Goal: Information Seeking & Learning: Learn about a topic

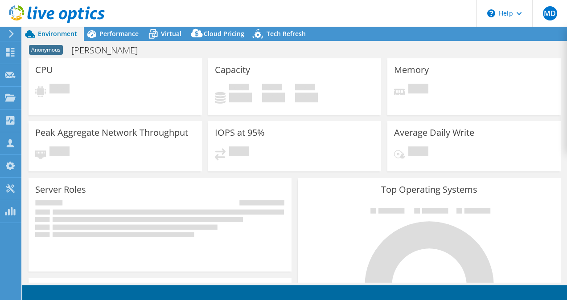
select select "USD"
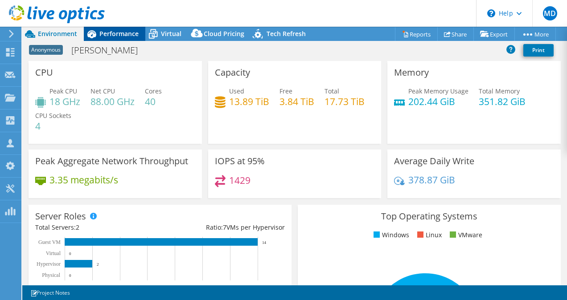
click at [110, 34] on span "Performance" at bounding box center [118, 33] width 39 height 8
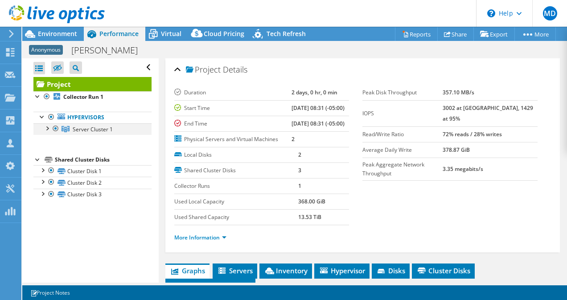
click at [47, 130] on div at bounding box center [46, 127] width 9 height 9
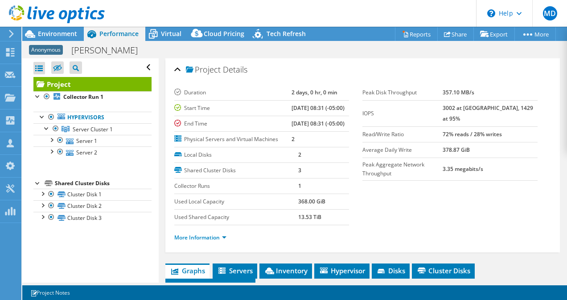
scroll to position [100, 0]
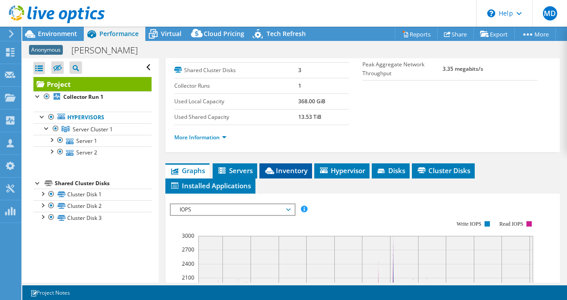
click at [283, 175] on span "Inventory" at bounding box center [286, 170] width 44 height 9
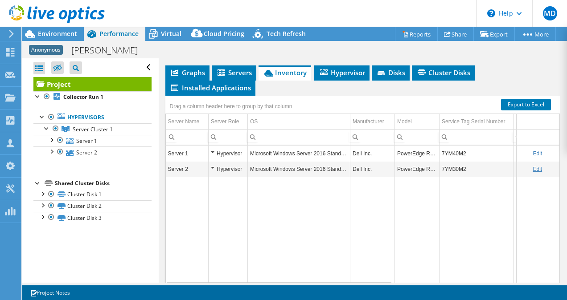
scroll to position [198, 0]
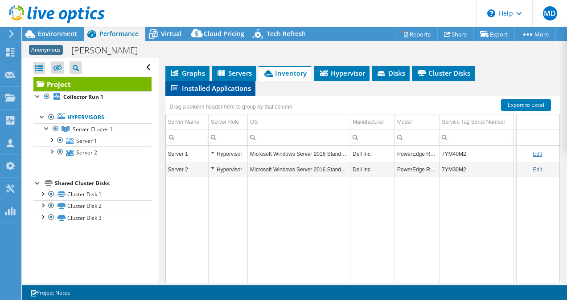
click at [218, 96] on li "Installed Applications" at bounding box center [210, 88] width 90 height 15
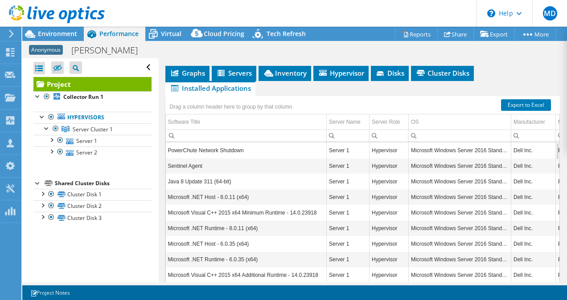
click at [451, 96] on ul "Graphs Servers Inventory Hypervisor Disks Cluster Disks Installed Applications" at bounding box center [362, 81] width 395 height 30
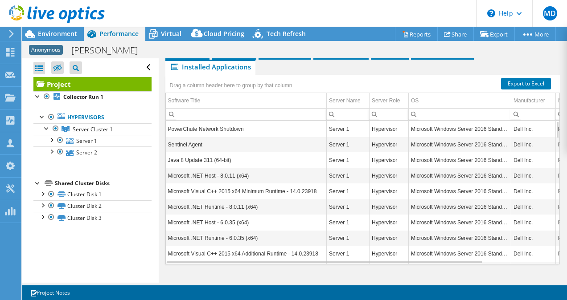
scroll to position [221, 0]
click at [435, 56] on span "Cluster Disks" at bounding box center [442, 51] width 54 height 9
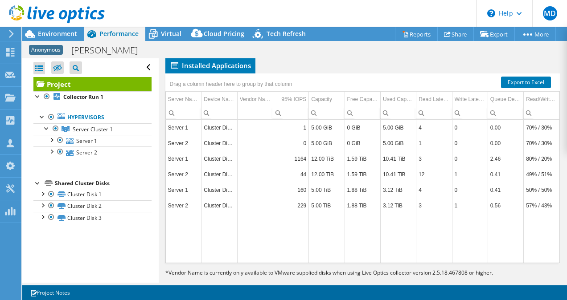
click at [313, 74] on ul "Graphs Servers Inventory Hypervisor Disks Cluster Disks Installed Applications" at bounding box center [362, 58] width 395 height 30
click at [82, 37] on div "Environment" at bounding box center [53, 34] width 62 height 14
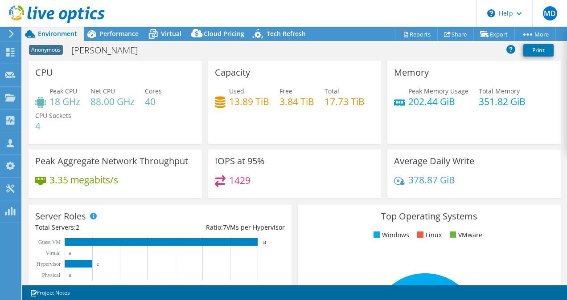
click at [205, 72] on div "Capacity Used 13.89 TiB Free 3.84 TiB Total 17.73 TiB" at bounding box center [295, 102] width 180 height 83
click at [141, 35] on div "Performance" at bounding box center [115, 34] width 62 height 14
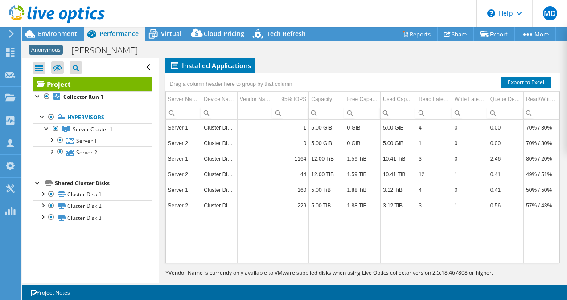
click at [529, 71] on ul "Graphs Servers Inventory Hypervisor Disks Cluster Disks Installed Applications" at bounding box center [362, 58] width 395 height 30
click at [74, 32] on span "Environment" at bounding box center [57, 33] width 39 height 8
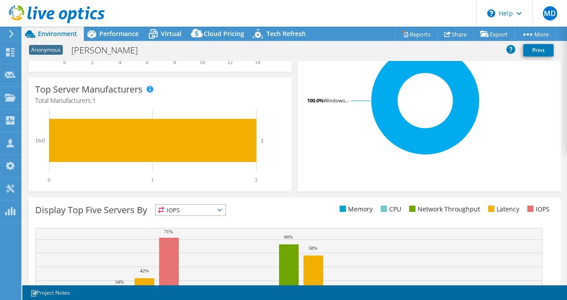
scroll to position [227, 0]
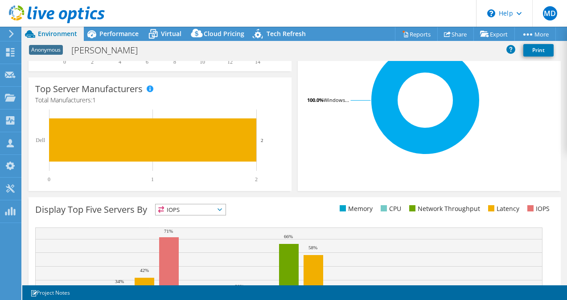
click at [319, 139] on rect at bounding box center [425, 100] width 242 height 156
click at [429, 101] on rect at bounding box center [425, 100] width 242 height 156
click at [520, 128] on rect at bounding box center [425, 100] width 242 height 156
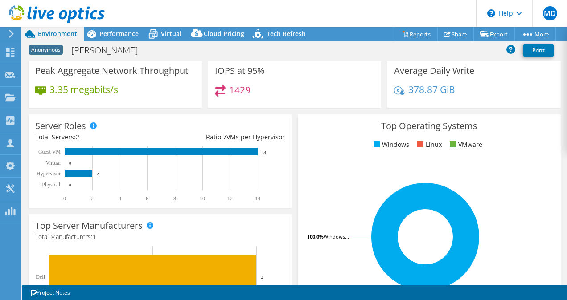
scroll to position [0, 0]
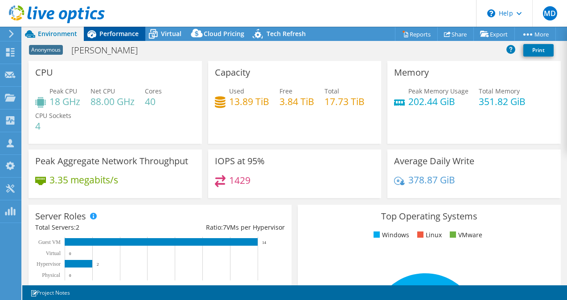
click at [123, 33] on span "Performance" at bounding box center [118, 33] width 39 height 8
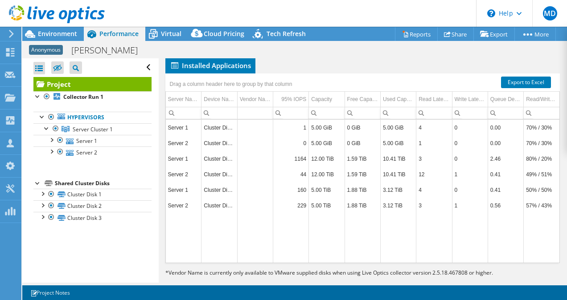
click at [195, 55] on span "Graphs" at bounding box center [187, 50] width 35 height 9
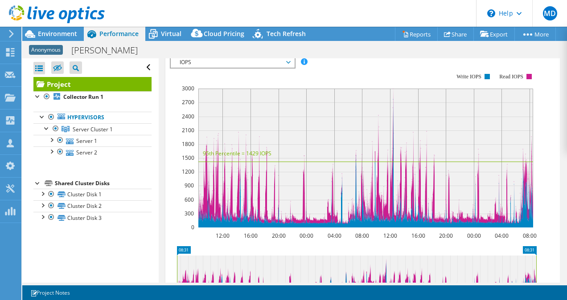
scroll to position [241, 0]
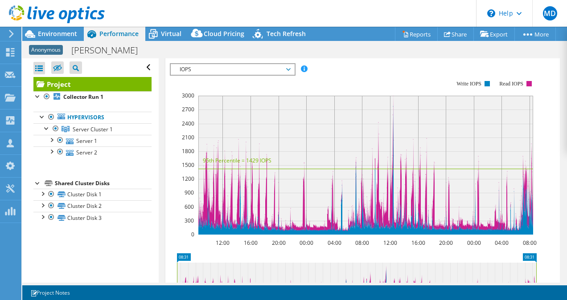
click at [235, 75] on span "IOPS" at bounding box center [232, 69] width 115 height 11
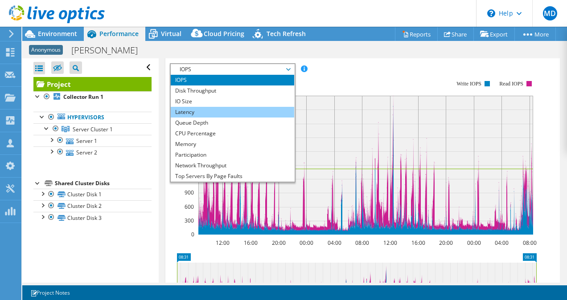
click at [224, 118] on li "Latency" at bounding box center [232, 112] width 123 height 11
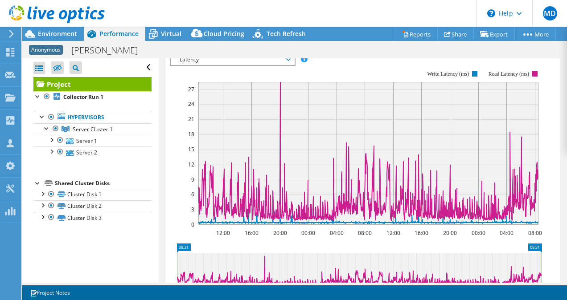
scroll to position [242, 0]
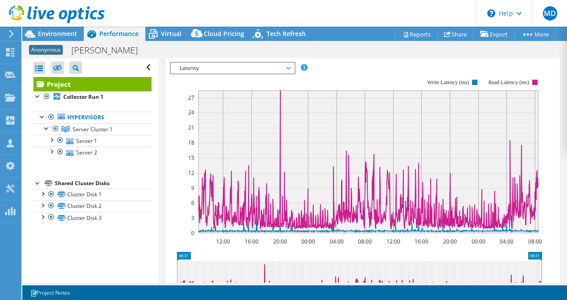
click at [362, 83] on div "IOPS Disk Throughput IO Size Latency Queue Depth CPU Percentage Memory Page Fau…" at bounding box center [363, 211] width 386 height 309
click at [334, 52] on ul "Graphs Servers Inventory Hypervisor Disks Cluster Disks Installed Applications" at bounding box center [362, 37] width 395 height 30
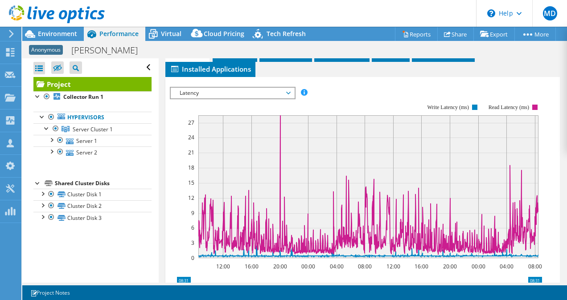
click at [492, 77] on ul "Graphs Servers Inventory Hypervisor Disks Cluster Disks Installed Applications" at bounding box center [362, 62] width 395 height 30
click at [208, 74] on span "Installed Applications" at bounding box center [210, 69] width 81 height 9
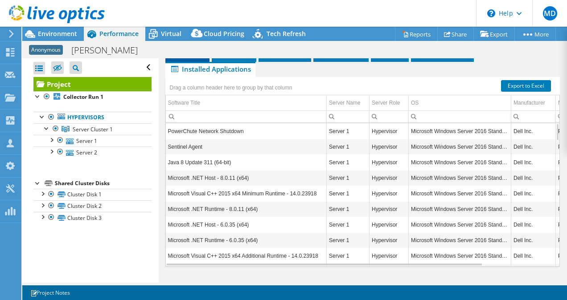
click at [196, 62] on li "Graphs" at bounding box center [187, 54] width 44 height 15
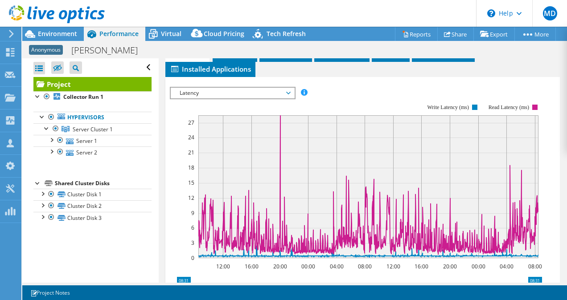
click at [403, 77] on ul "Graphs Servers Inventory Hypervisor Disks Cluster Disks Installed Applications" at bounding box center [362, 62] width 395 height 30
click at [424, 62] on li "Cluster Disks" at bounding box center [443, 54] width 63 height 15
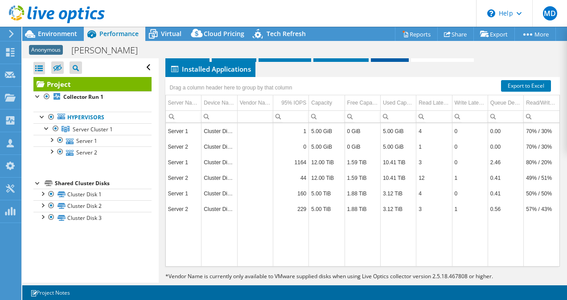
click at [389, 58] on span "Disks" at bounding box center [389, 53] width 29 height 9
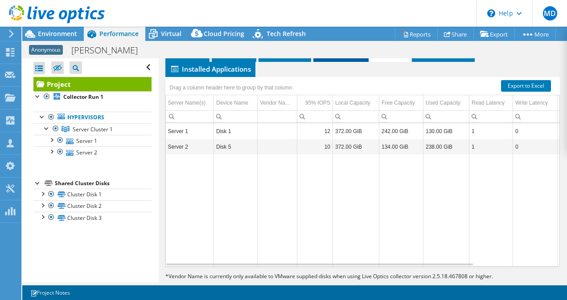
click at [347, 58] on span "Hypervisor" at bounding box center [341, 53] width 46 height 9
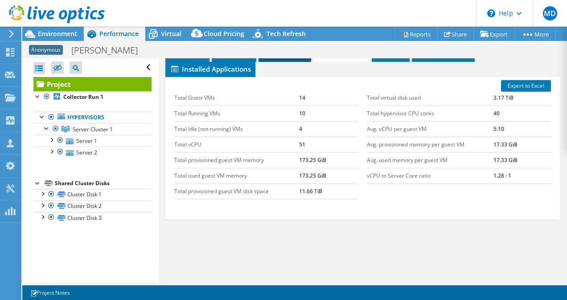
click at [300, 58] on span "Inventory" at bounding box center [285, 53] width 44 height 9
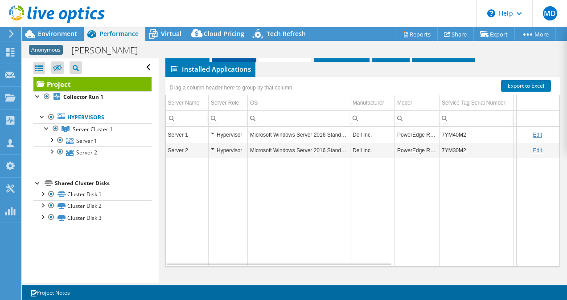
click at [230, 58] on span "Servers" at bounding box center [234, 53] width 36 height 9
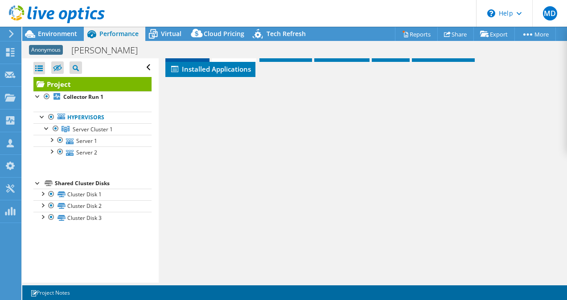
click at [197, 58] on span "Graphs" at bounding box center [187, 53] width 35 height 9
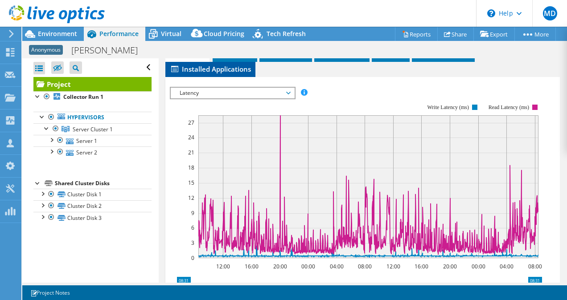
click at [226, 74] on span "Installed Applications" at bounding box center [210, 69] width 81 height 9
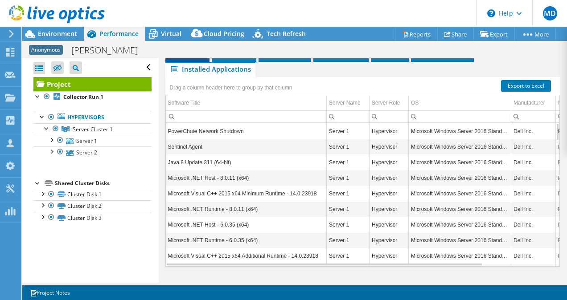
click at [197, 58] on span "Graphs" at bounding box center [187, 53] width 35 height 9
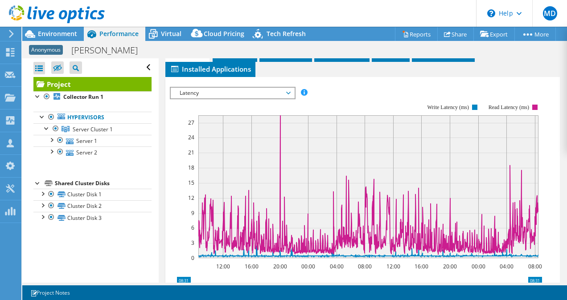
click at [500, 77] on ul "Graphs Servers Inventory Hypervisor Disks Cluster Disks Installed Applications" at bounding box center [362, 62] width 395 height 30
click at [309, 62] on li "Inventory" at bounding box center [285, 54] width 53 height 15
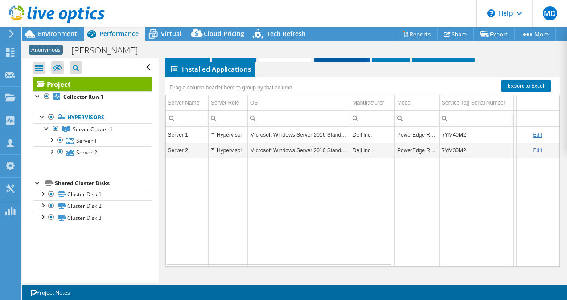
click at [365, 62] on li "Hypervisor" at bounding box center [341, 54] width 55 height 15
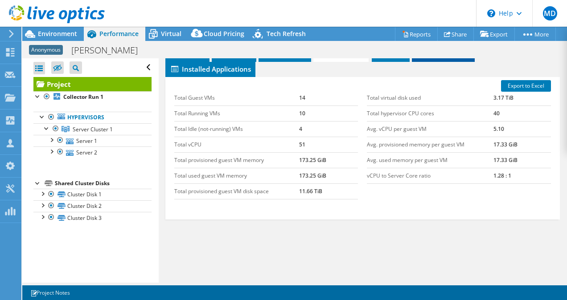
click at [413, 62] on li "Cluster Disks" at bounding box center [443, 54] width 63 height 15
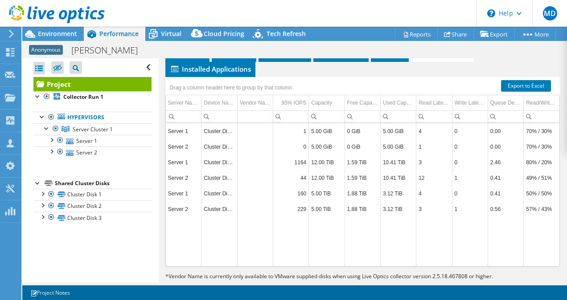
click at [408, 64] on div "Project Details Duration 2 days, 0 hr, 0 min Start Time [DATE] 08:31 (-05:00) E…" at bounding box center [363, 71] width 408 height 461
click at [485, 77] on ul "Graphs Servers Inventory Hypervisor Disks Cluster Disks Installed Applications" at bounding box center [362, 62] width 395 height 30
click at [223, 24] on header "MD Channel Partner [PERSON_NAME] [EMAIL_ADDRESS][DOMAIN_NAME] Abtech Technologi…" at bounding box center [283, 13] width 567 height 27
click at [209, 36] on span "Cloud Pricing" at bounding box center [224, 33] width 41 height 8
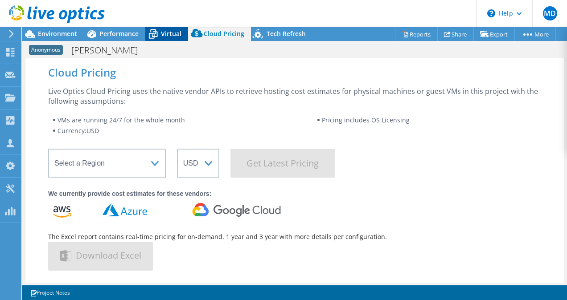
click at [158, 34] on icon at bounding box center [153, 34] width 16 height 16
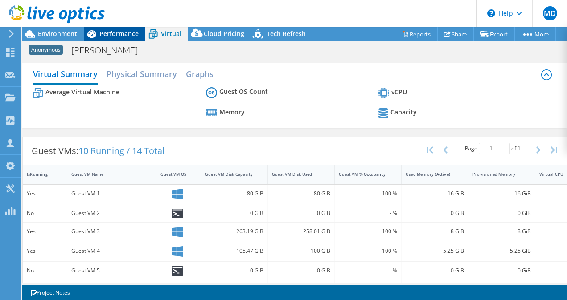
click at [118, 33] on span "Performance" at bounding box center [118, 33] width 39 height 8
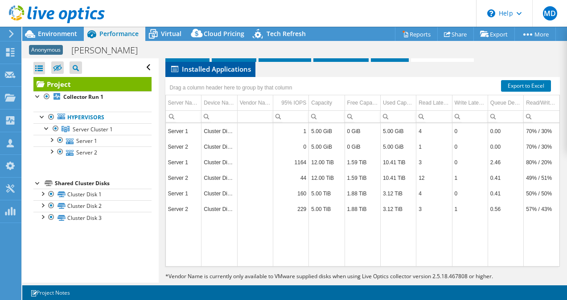
click at [232, 74] on span "Installed Applications" at bounding box center [210, 69] width 81 height 9
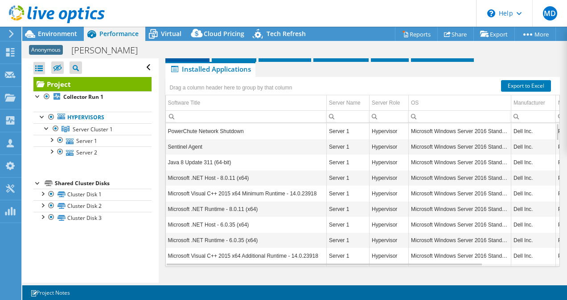
click at [197, 58] on span "Graphs" at bounding box center [187, 53] width 35 height 9
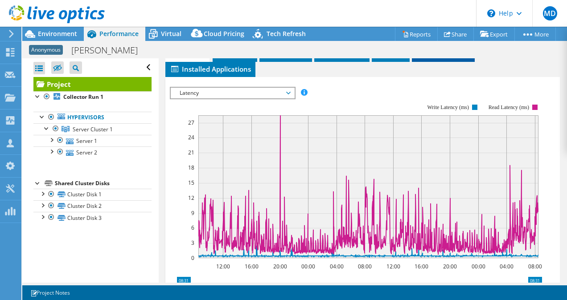
click at [464, 58] on span "Cluster Disks" at bounding box center [443, 53] width 54 height 9
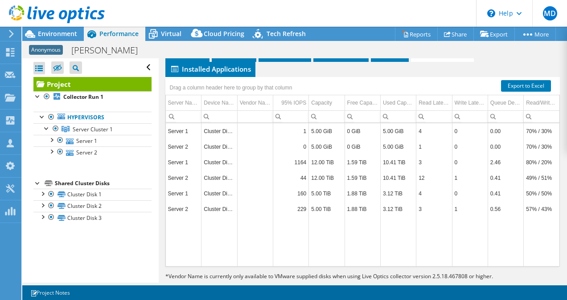
click at [500, 76] on ul "Graphs Servers Inventory Hypervisor Disks Cluster Disks Installed Applications" at bounding box center [362, 62] width 395 height 30
click at [383, 58] on span "Disks" at bounding box center [389, 53] width 29 height 9
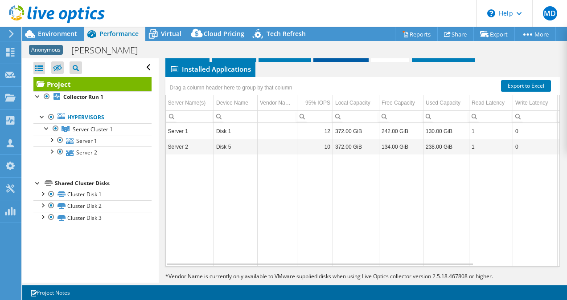
click at [348, 58] on span "Hypervisor" at bounding box center [341, 53] width 46 height 9
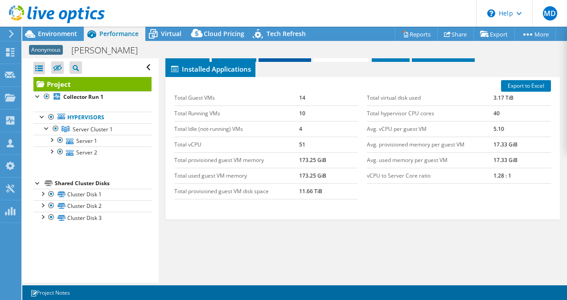
click at [293, 58] on span "Inventory" at bounding box center [285, 53] width 44 height 9
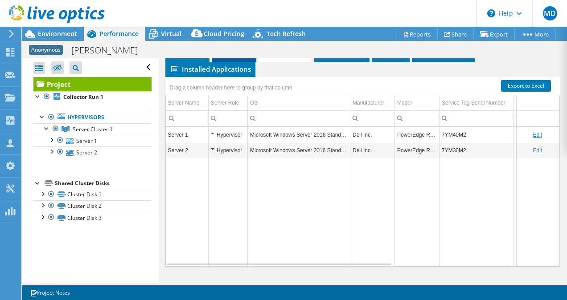
click at [231, 58] on span "Servers" at bounding box center [234, 53] width 36 height 9
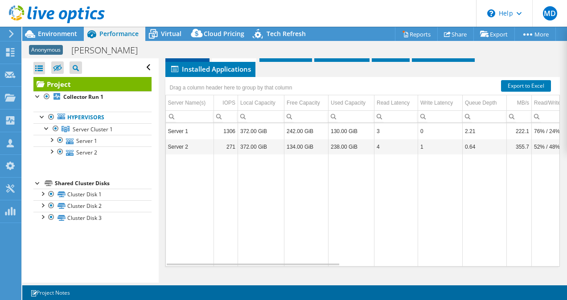
click at [186, 58] on span "Graphs" at bounding box center [187, 53] width 35 height 9
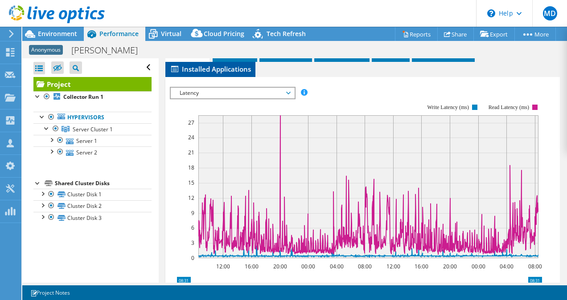
click at [215, 74] on span "Installed Applications" at bounding box center [210, 69] width 81 height 9
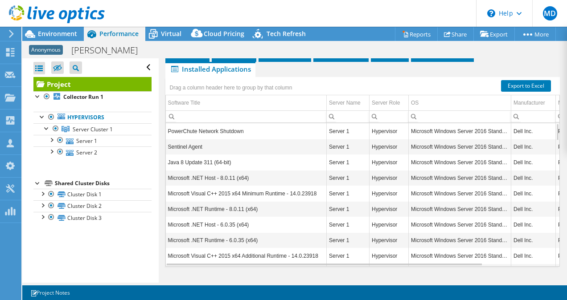
click at [476, 77] on ul "Graphs Servers Inventory Hypervisor Disks Cluster Disks Installed Applications" at bounding box center [362, 62] width 395 height 30
click at [461, 58] on span "Cluster Disks" at bounding box center [442, 53] width 54 height 9
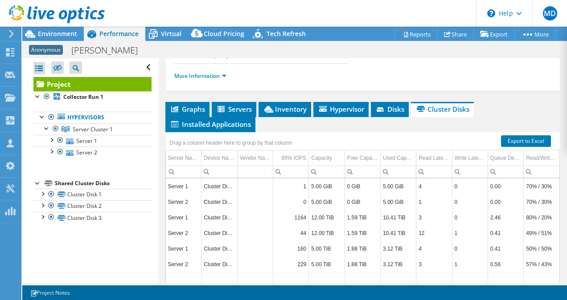
scroll to position [131, 0]
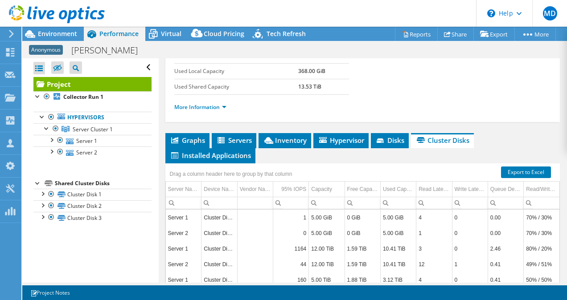
click at [310, 75] on b "368.00 GiB" at bounding box center [311, 71] width 27 height 8
click at [431, 120] on div "More Information" at bounding box center [362, 107] width 377 height 25
click at [308, 90] on b "13.53 TiB" at bounding box center [309, 87] width 23 height 8
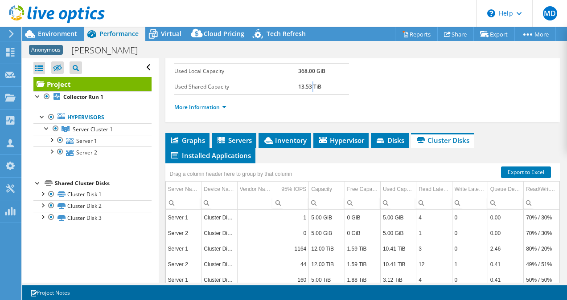
click at [308, 90] on b "13.53 TiB" at bounding box center [309, 87] width 23 height 8
click at [464, 112] on ul "More Information" at bounding box center [362, 106] width 377 height 12
click at [193, 111] on link "More Information" at bounding box center [200, 107] width 52 height 8
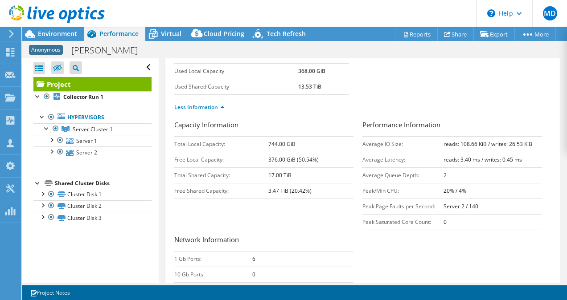
click at [240, 91] on label "Used Shared Capacity" at bounding box center [236, 86] width 124 height 9
click at [200, 111] on link "Less Information" at bounding box center [199, 107] width 50 height 8
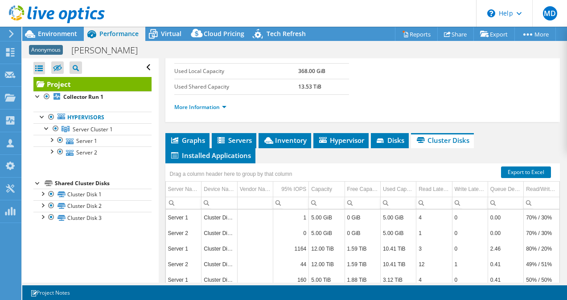
click at [159, 87] on div "Project Details Duration 2 days, 0 hr, 0 min Start Time [DATE] 08:31 (-05:00) E…" at bounding box center [363, 158] width 408 height 461
